Goal: Entertainment & Leisure: Consume media (video, audio)

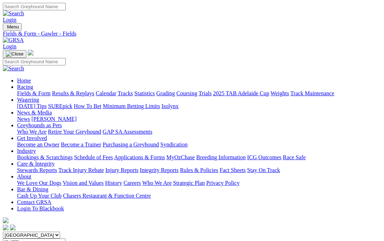
click at [90, 90] on link "Results & Replays" at bounding box center [73, 93] width 42 height 6
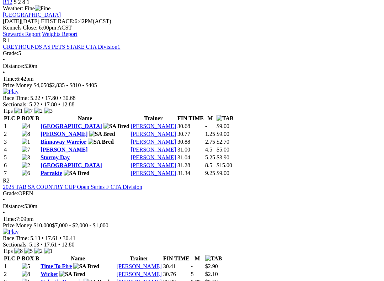
scroll to position [327, 0]
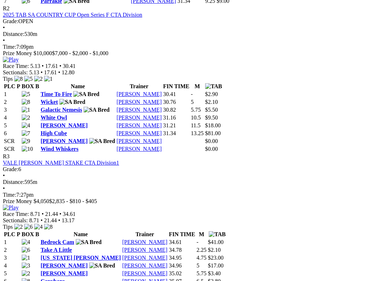
scroll to position [520, 0]
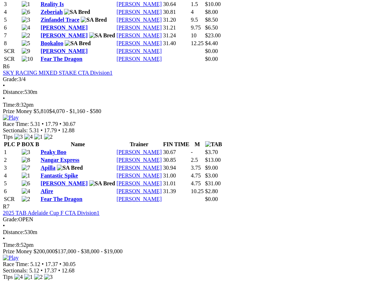
scroll to position [1042, 0]
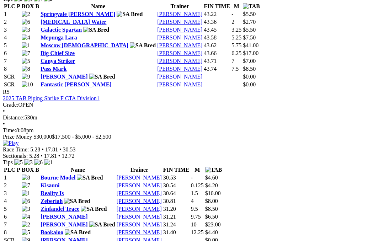
scroll to position [865, 0]
